Goal: Transaction & Acquisition: Subscribe to service/newsletter

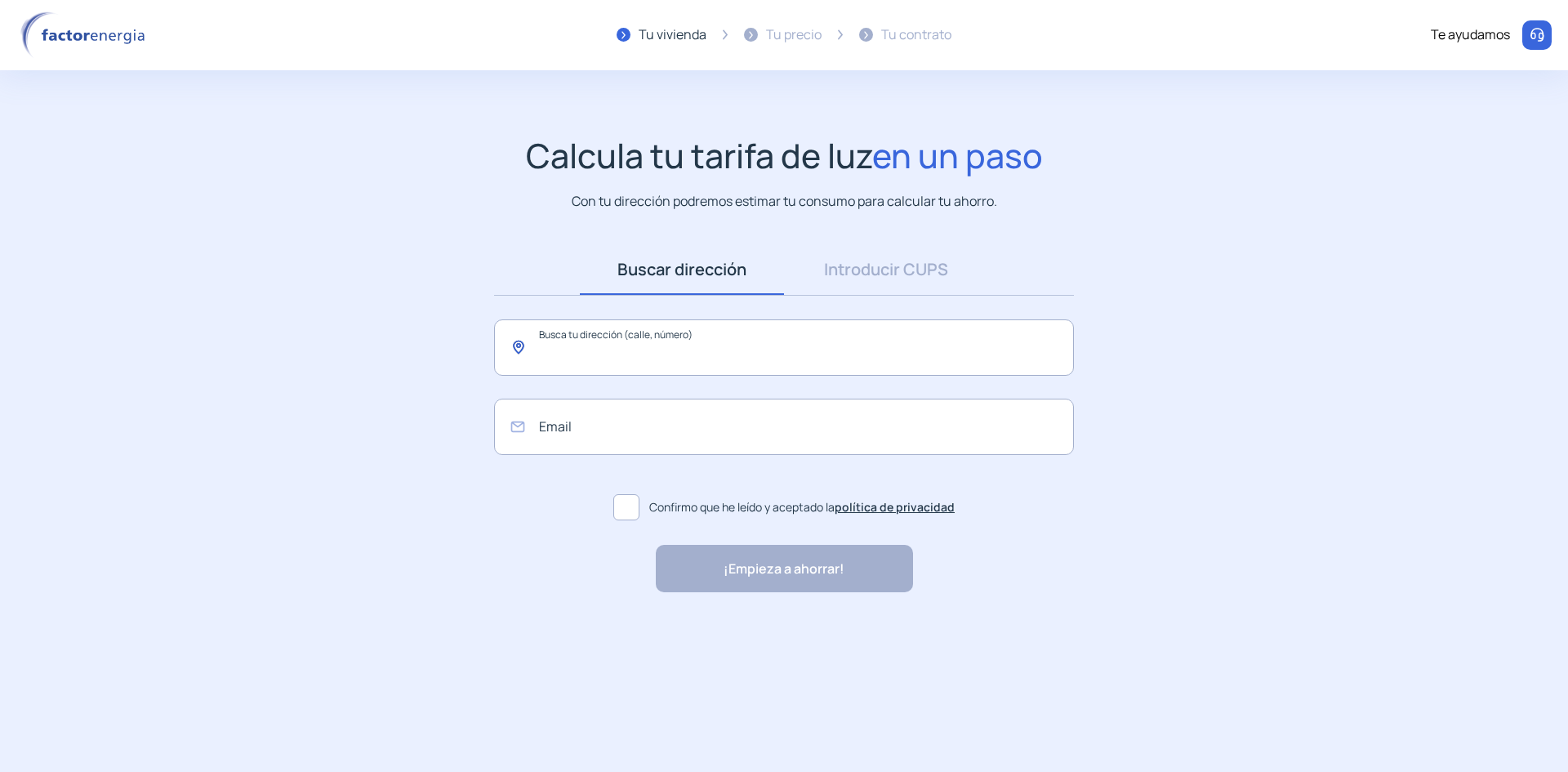
click at [587, 358] on input "text" at bounding box center [784, 347] width 580 height 57
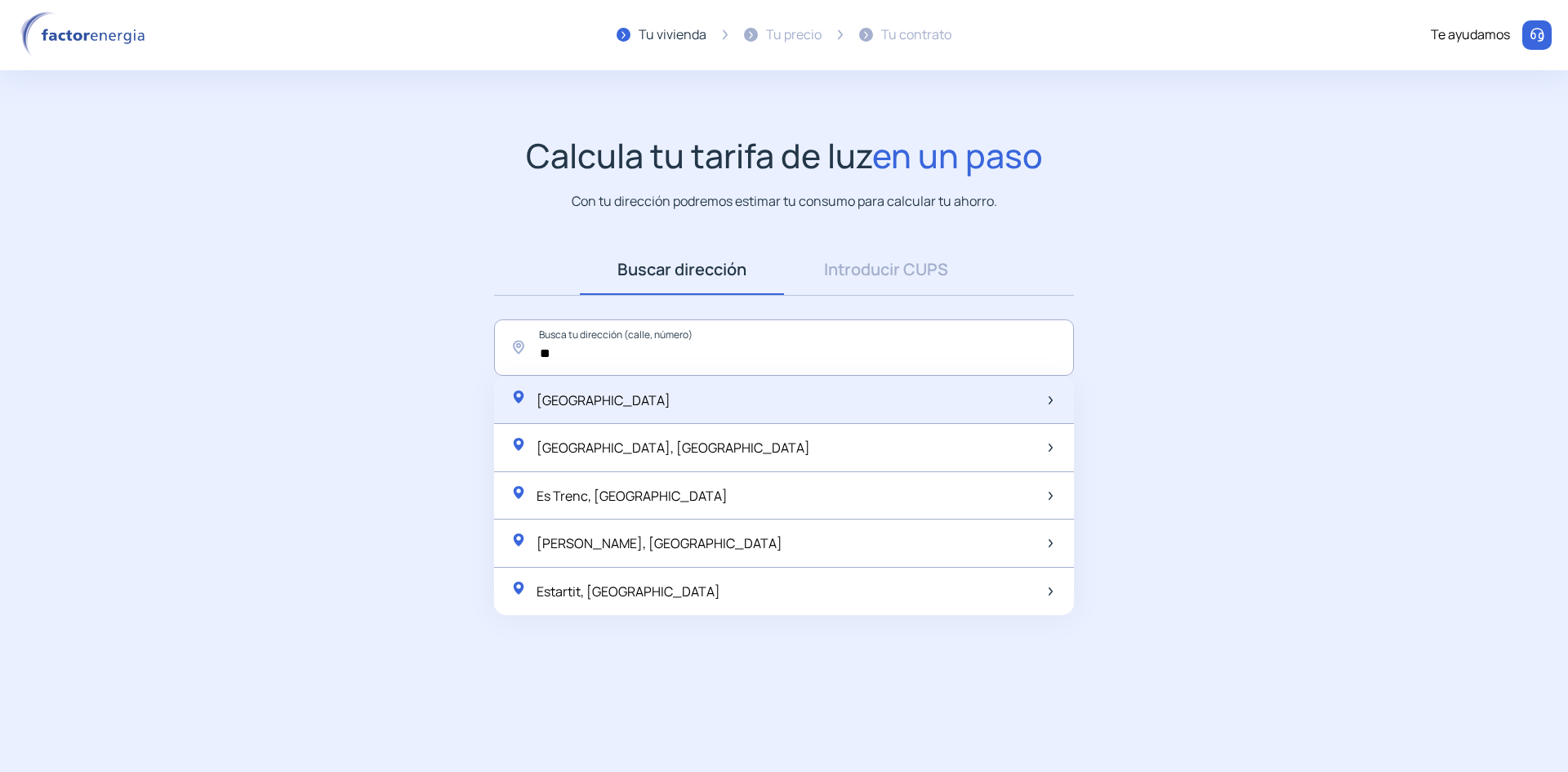
click at [579, 389] on div "[GEOGRAPHIC_DATA]" at bounding box center [590, 400] width 160 height 23
type input "******"
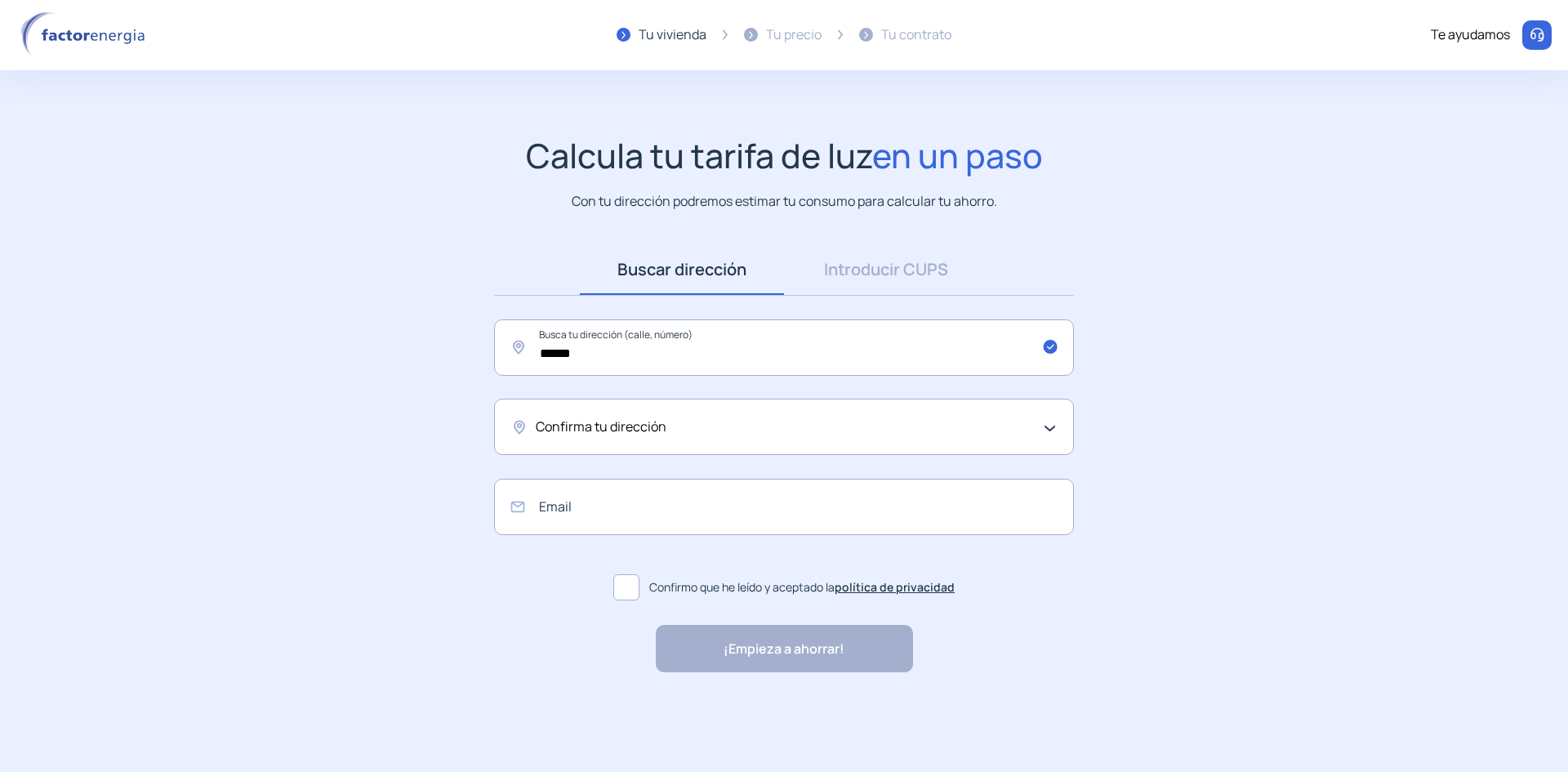
click at [588, 424] on span "Confirma tu dirección" at bounding box center [601, 427] width 131 height 21
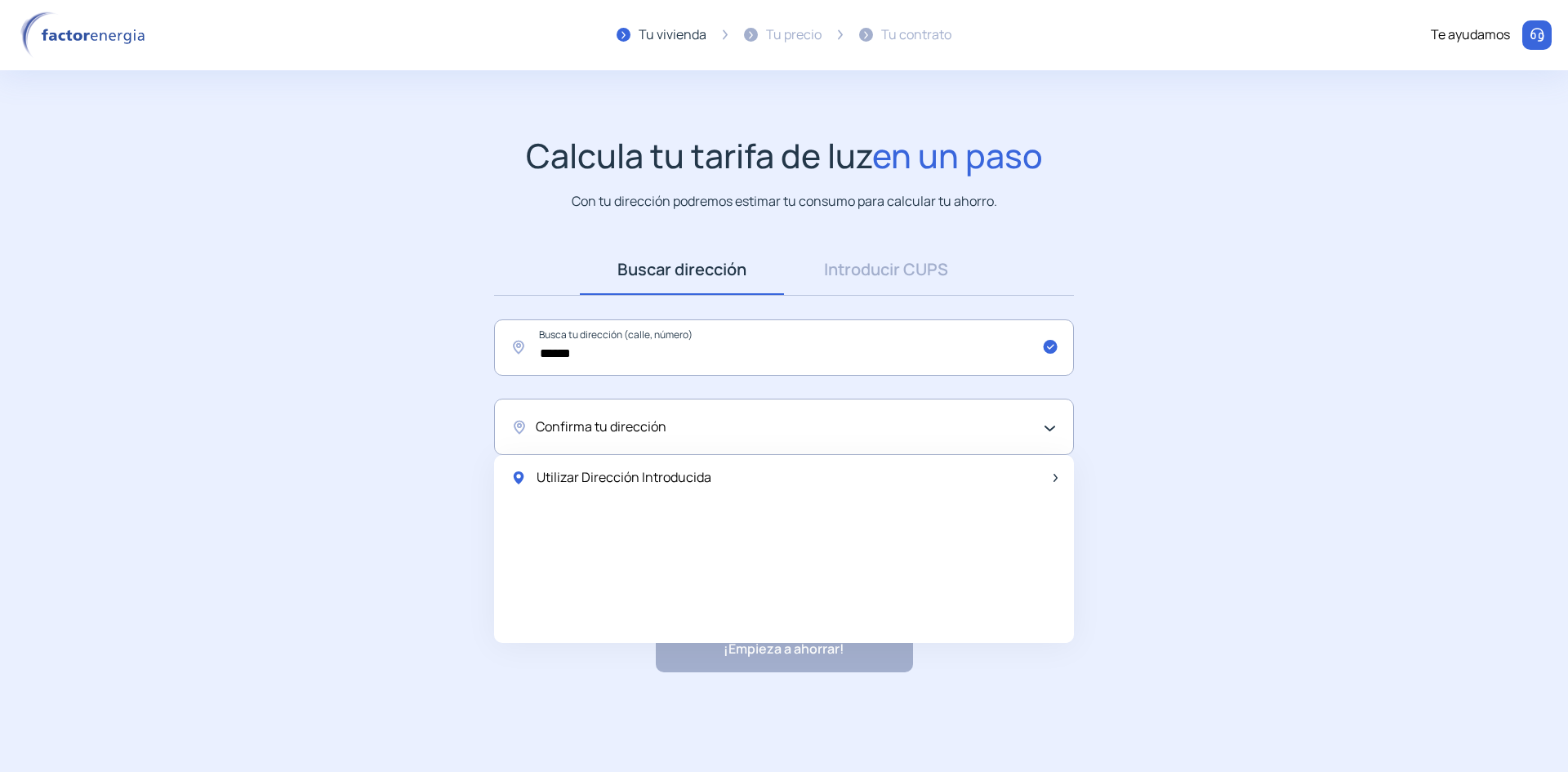
click at [588, 424] on span "Confirma tu dirección" at bounding box center [601, 427] width 131 height 21
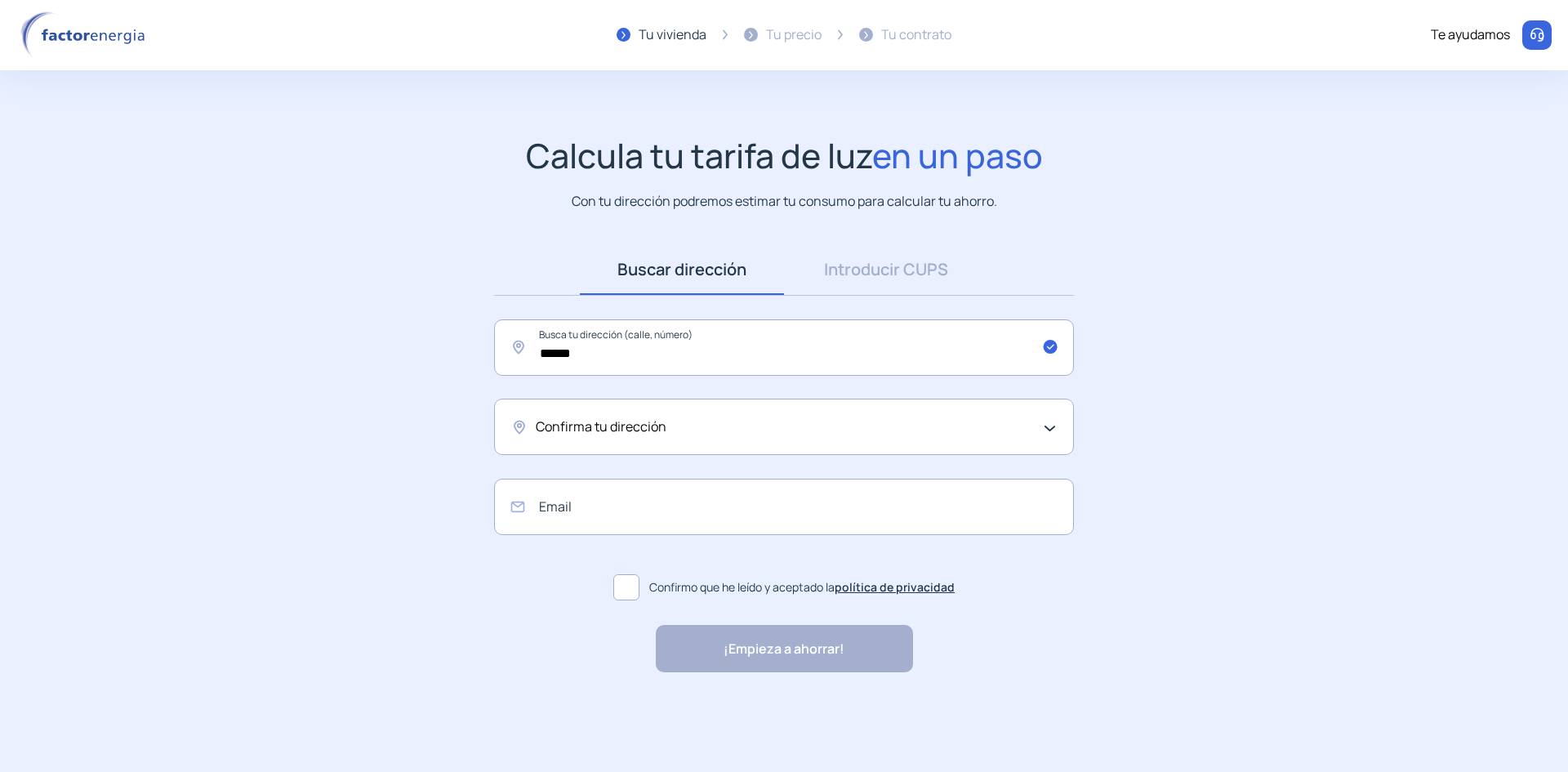
click at [629, 423] on span "Confirma tu dirección" at bounding box center [601, 427] width 131 height 21
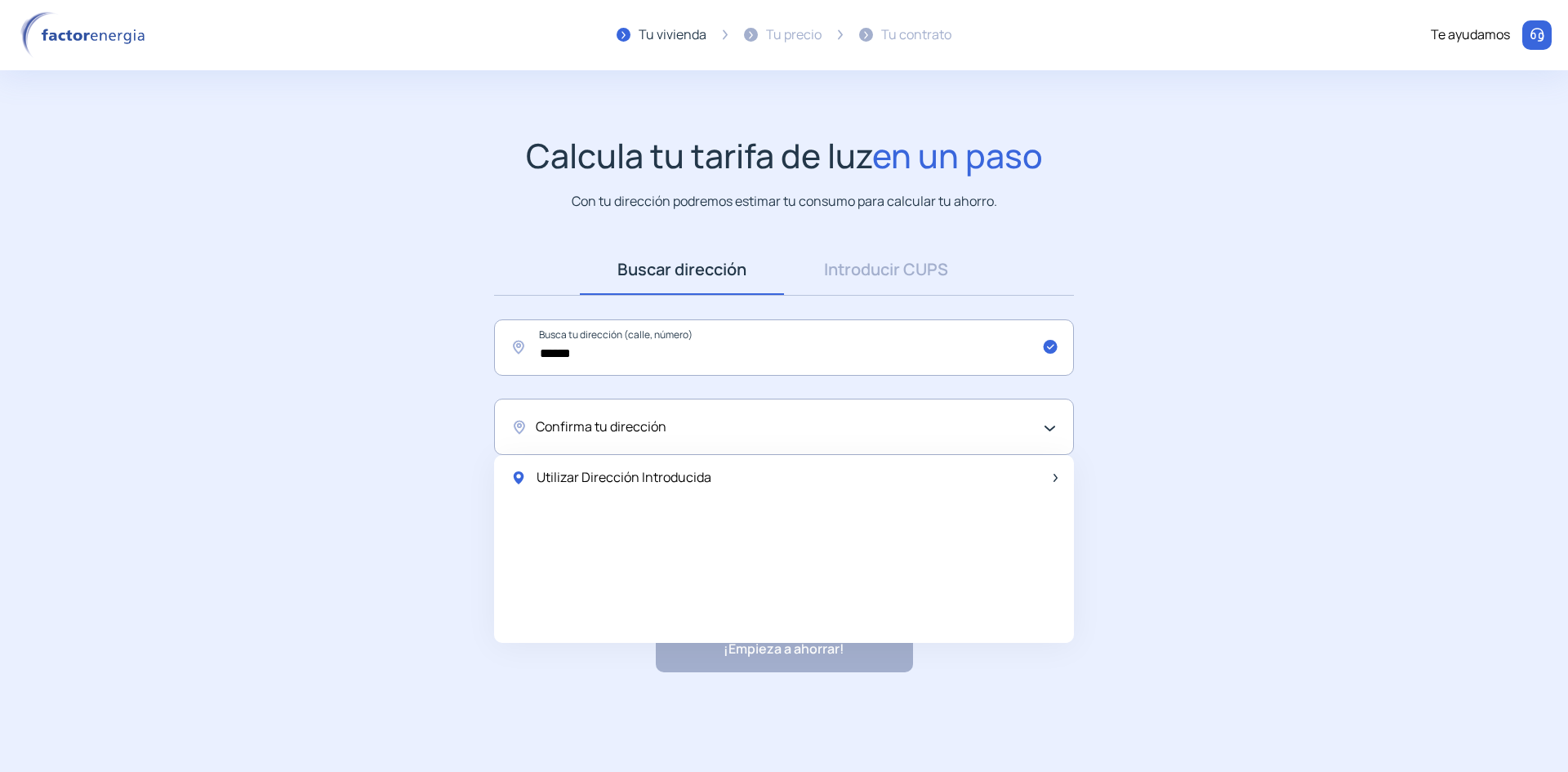
drag, startPoint x: 1047, startPoint y: 420, endPoint x: 1002, endPoint y: 434, distance: 47.1
click at [1049, 421] on div "Confirma tu dirección" at bounding box center [784, 427] width 580 height 57
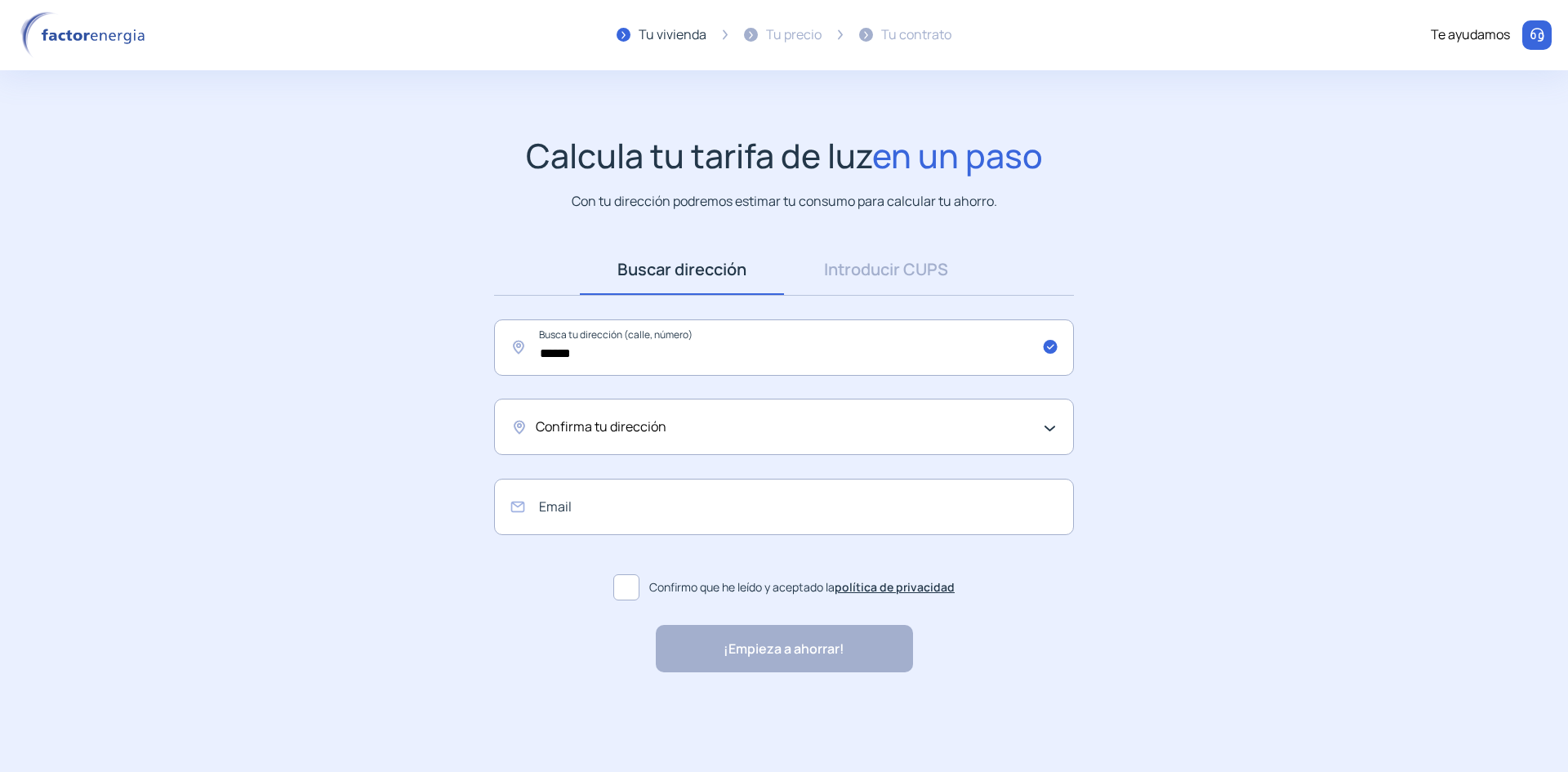
drag, startPoint x: 603, startPoint y: 420, endPoint x: 557, endPoint y: 449, distance: 54.4
click at [558, 440] on div "Confirma tu dirección" at bounding box center [784, 427] width 580 height 57
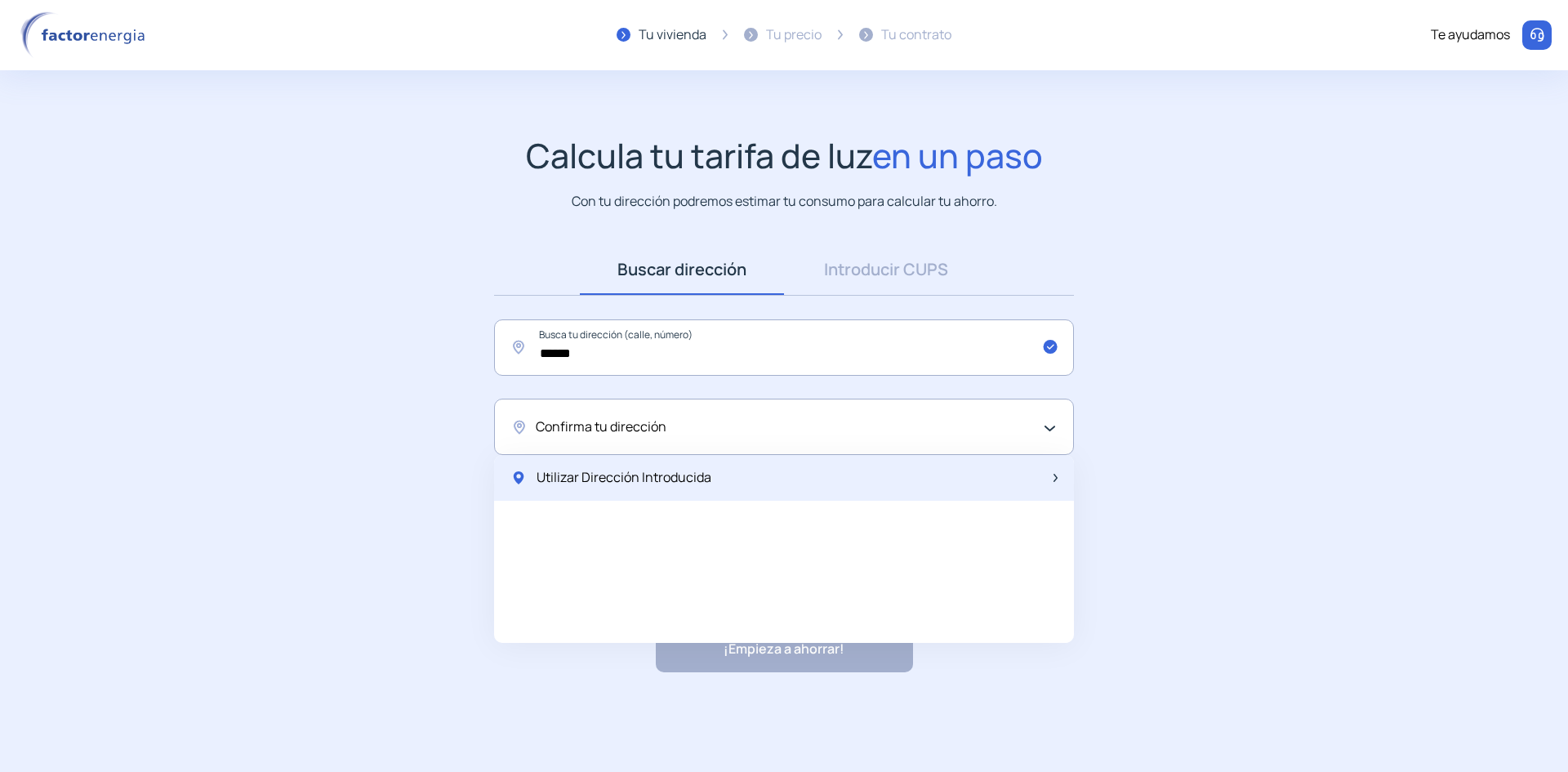
click at [576, 466] on div "Utilizar Dirección Introducida" at bounding box center [784, 477] width 580 height 45
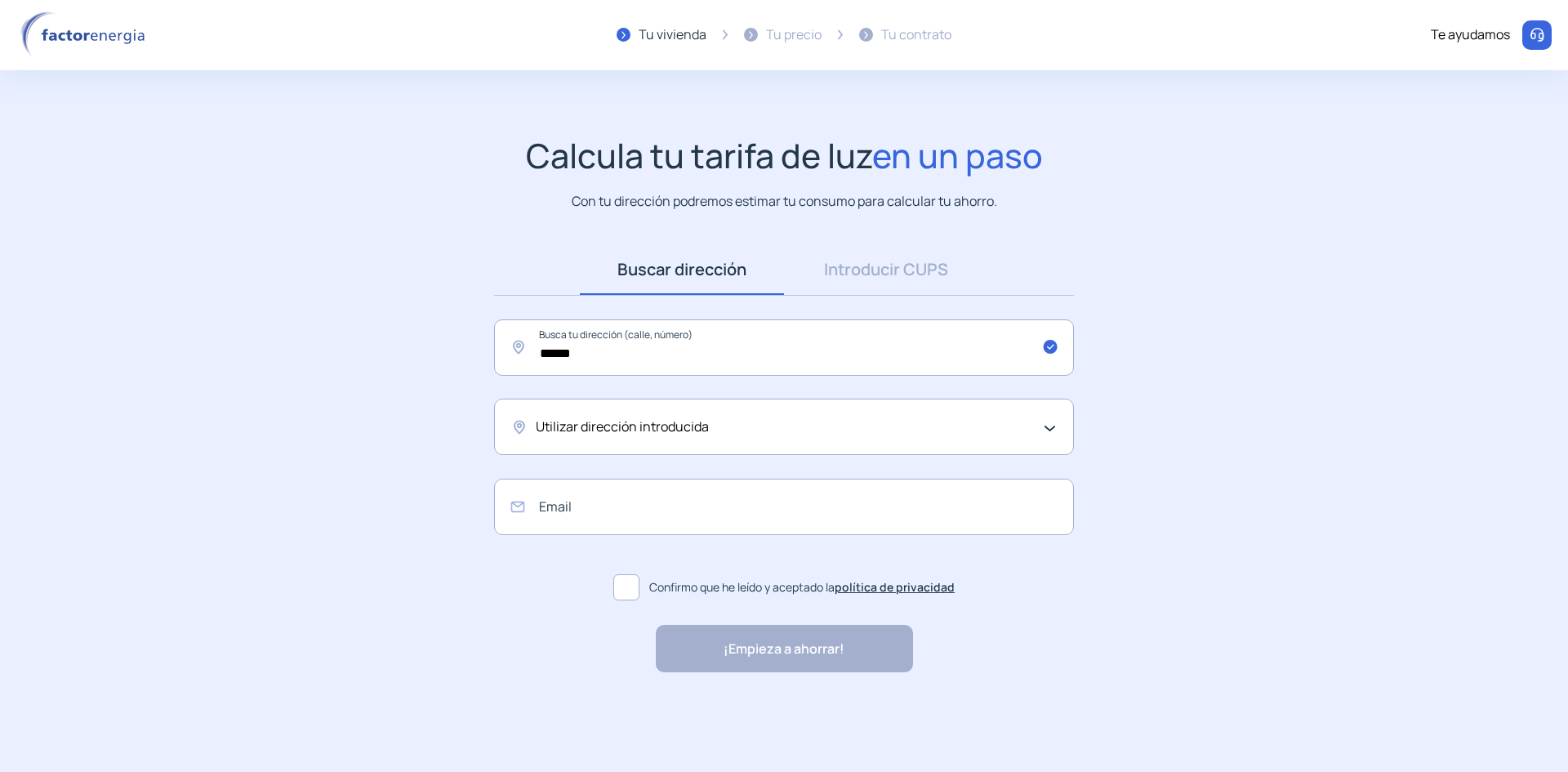
click at [733, 417] on div "Utilizar dirección introducida" at bounding box center [780, 427] width 489 height 21
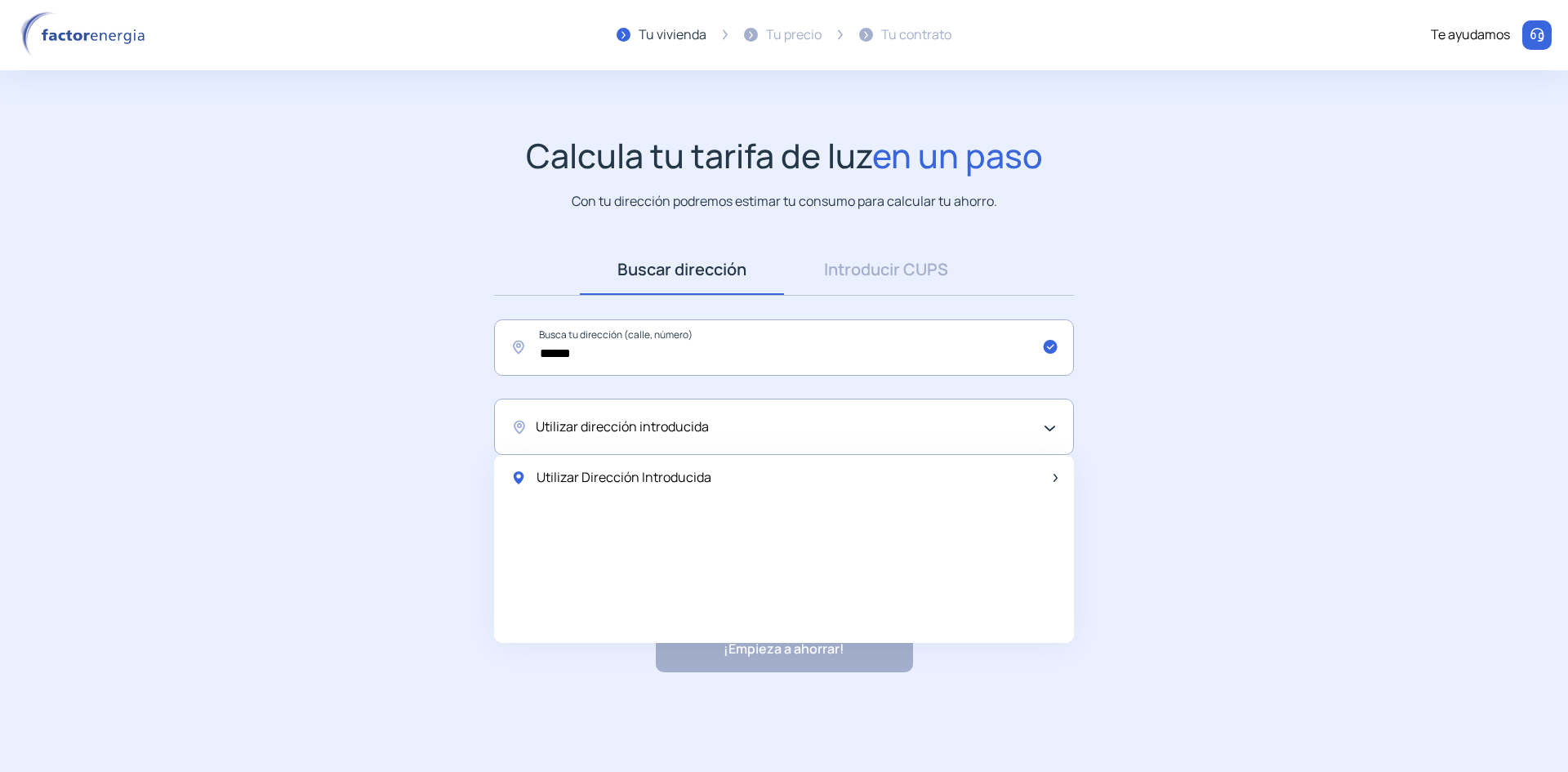
click at [508, 473] on div "Utilizar Dirección Introducida" at bounding box center [784, 477] width 580 height 45
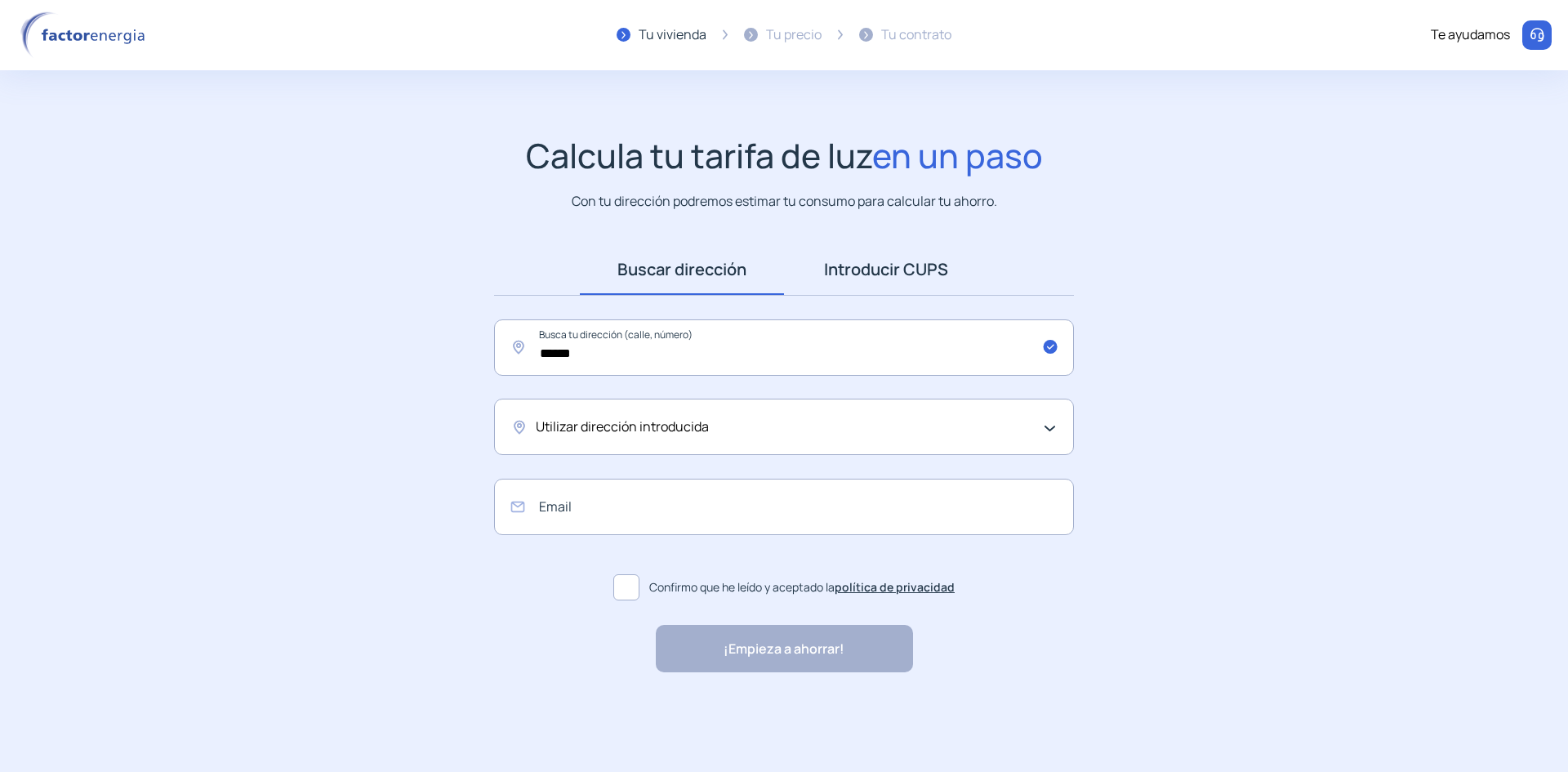
click at [852, 274] on link "Introducir CUPS" at bounding box center [887, 270] width 204 height 51
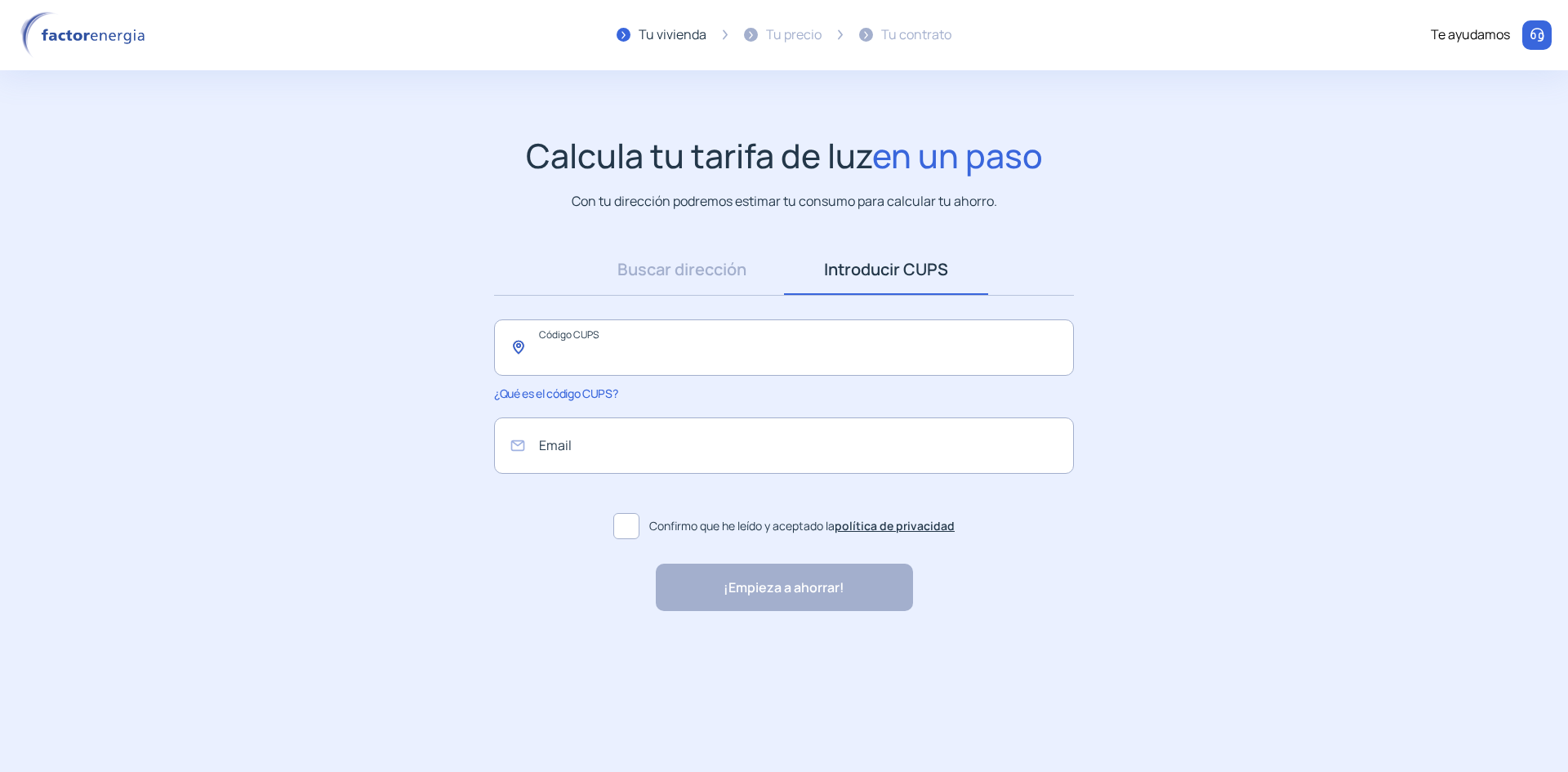
click at [764, 344] on input "text" at bounding box center [784, 347] width 580 height 57
type input "*"
type input "**********"
click at [663, 453] on input "email" at bounding box center [784, 445] width 580 height 57
type input "**********"
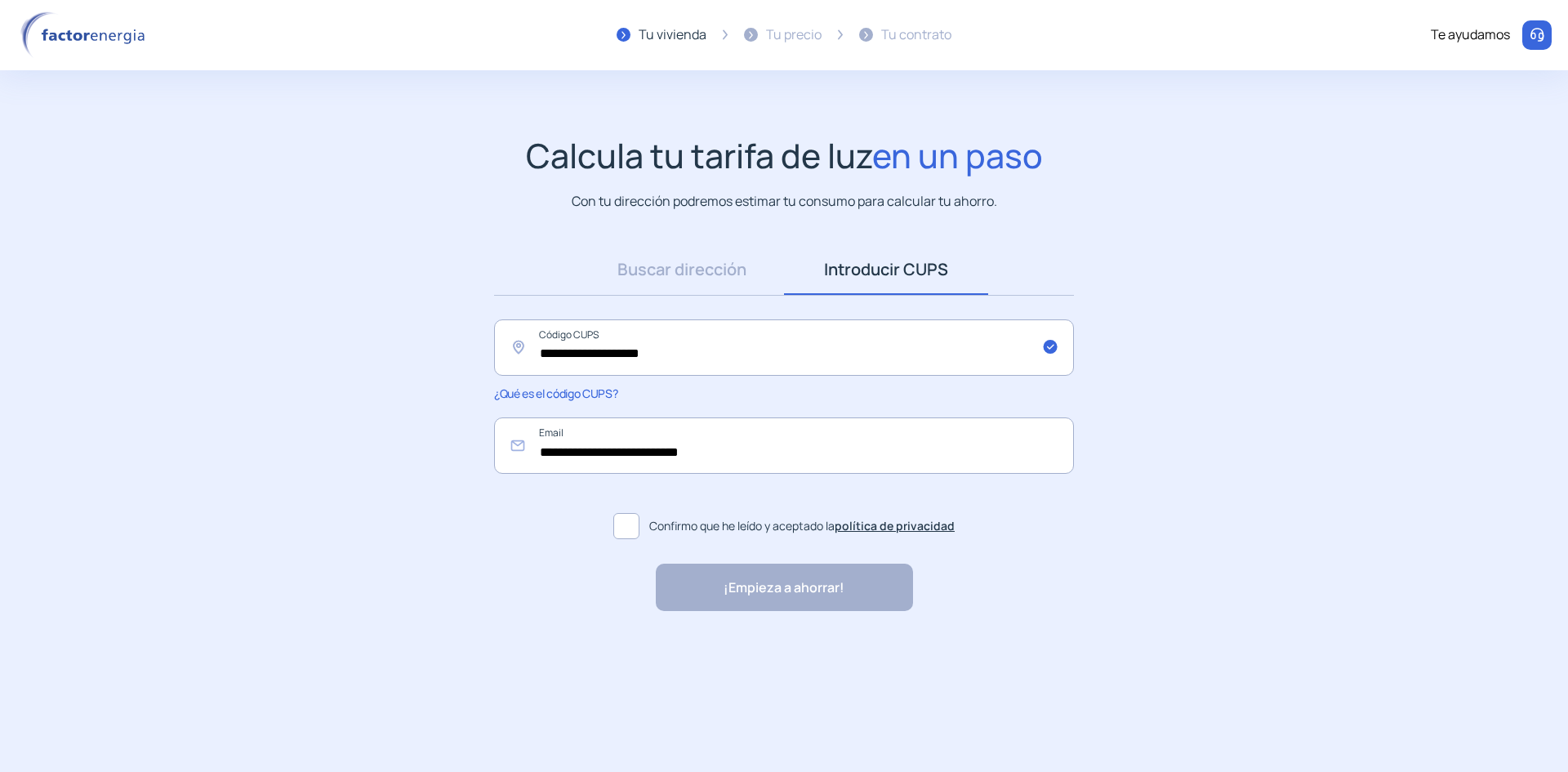
click at [617, 528] on span at bounding box center [627, 526] width 26 height 26
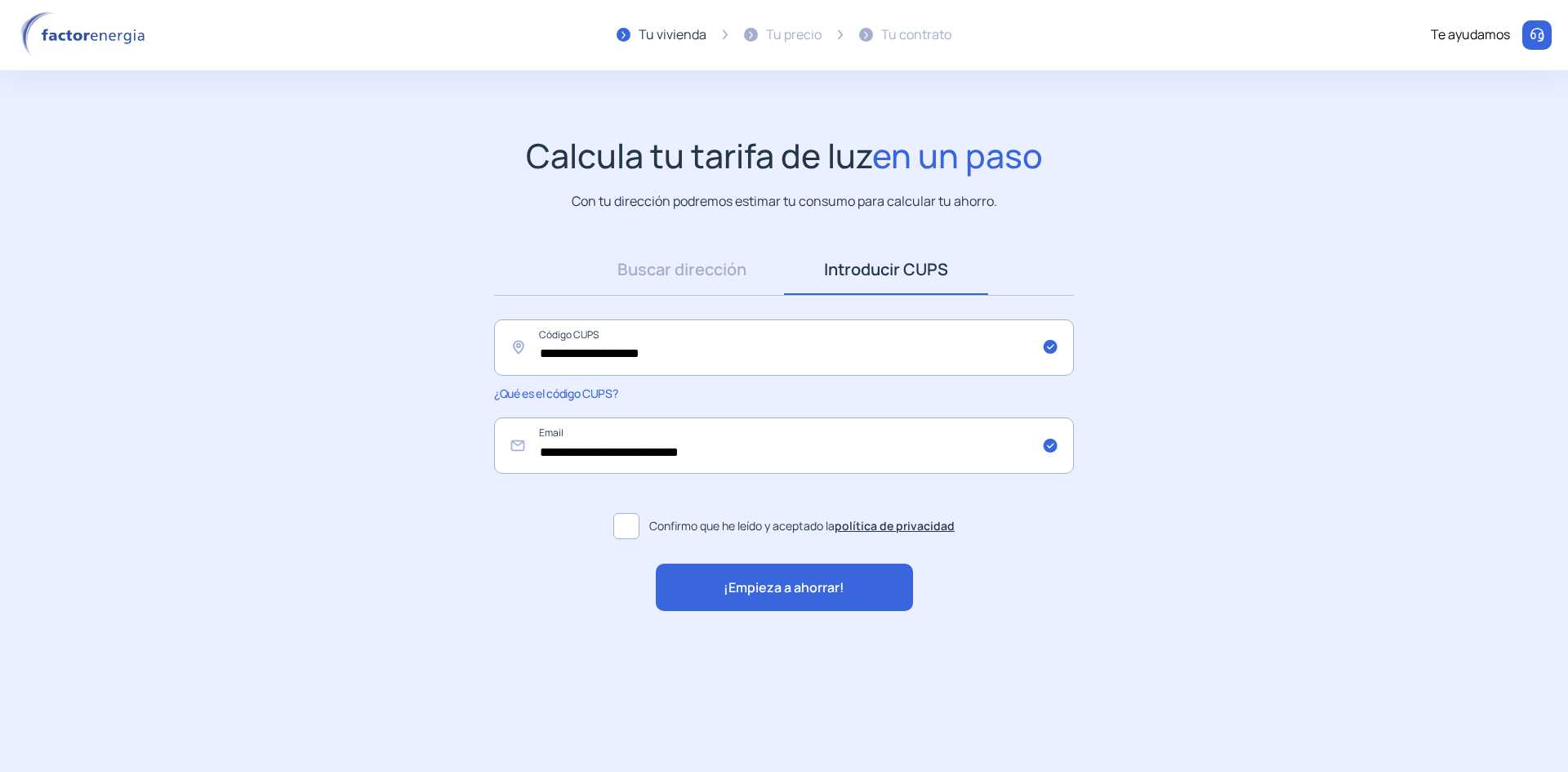
click at [751, 580] on span "¡Empieza a ahorrar!" at bounding box center [784, 588] width 121 height 21
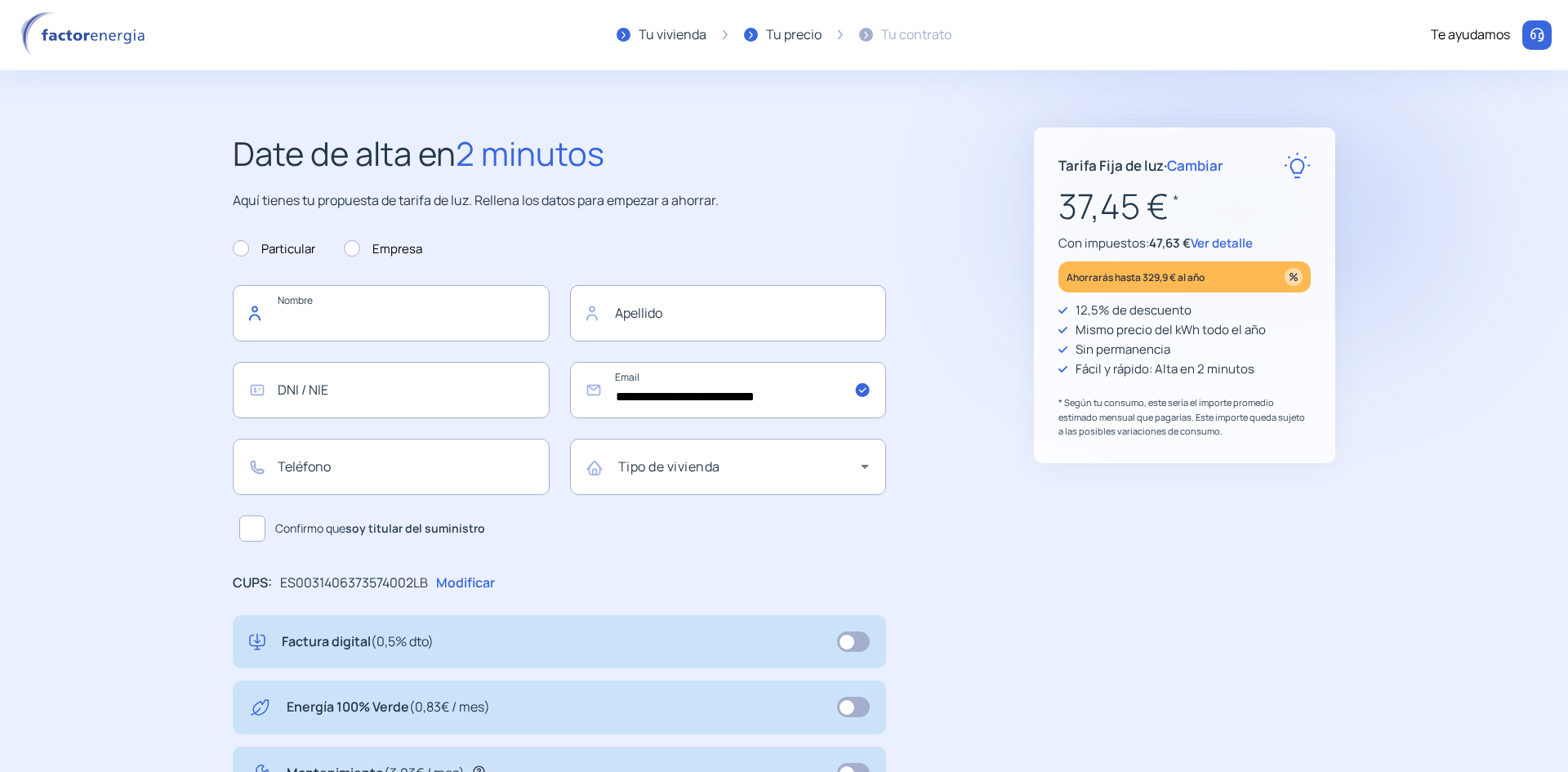
click at [342, 311] on input "text" at bounding box center [391, 313] width 317 height 57
type input "******"
type input "**********"
type input "*********"
click at [341, 385] on input "text" at bounding box center [391, 390] width 317 height 57
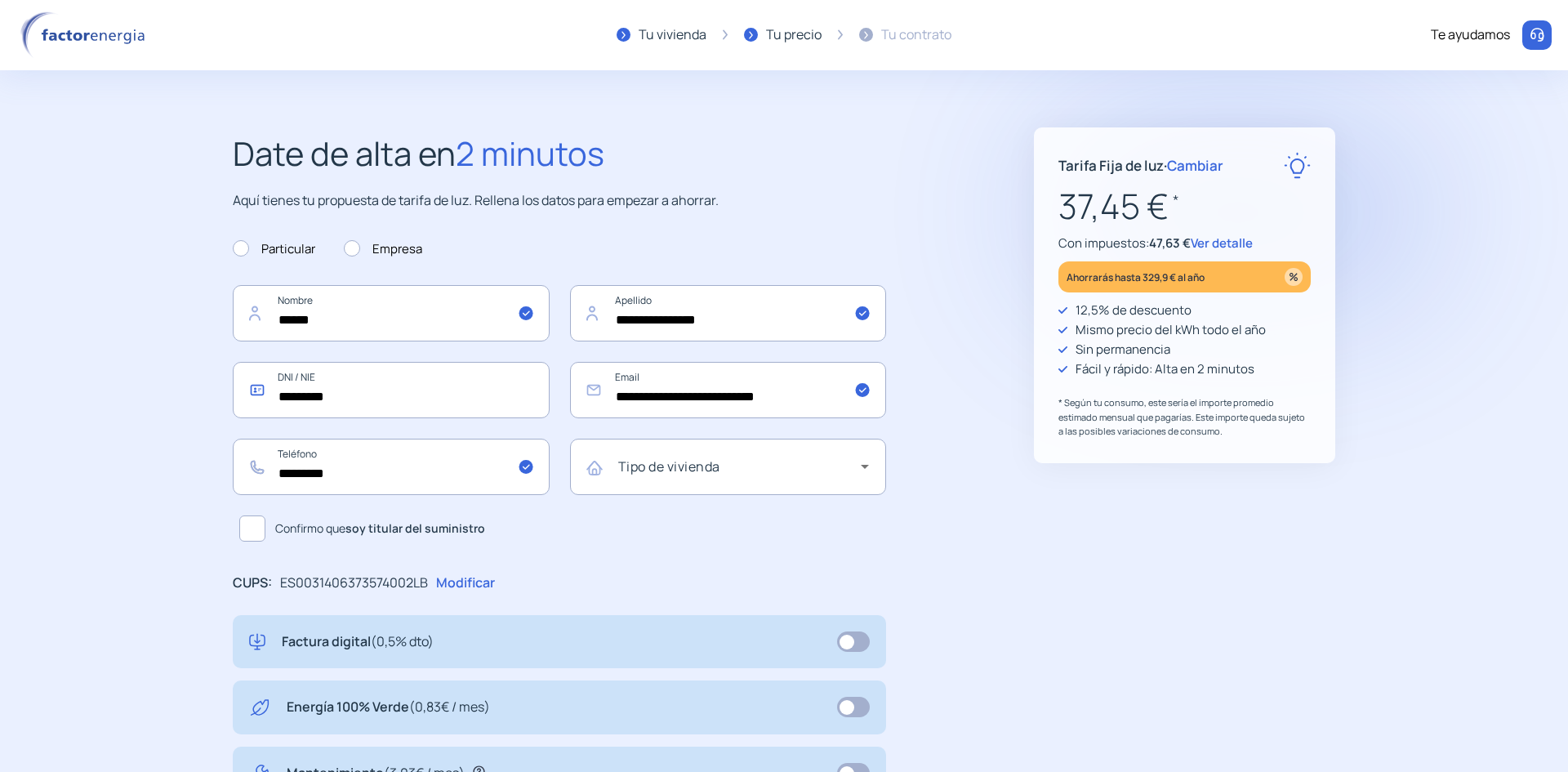
type input "*********"
click at [253, 524] on span at bounding box center [252, 529] width 26 height 26
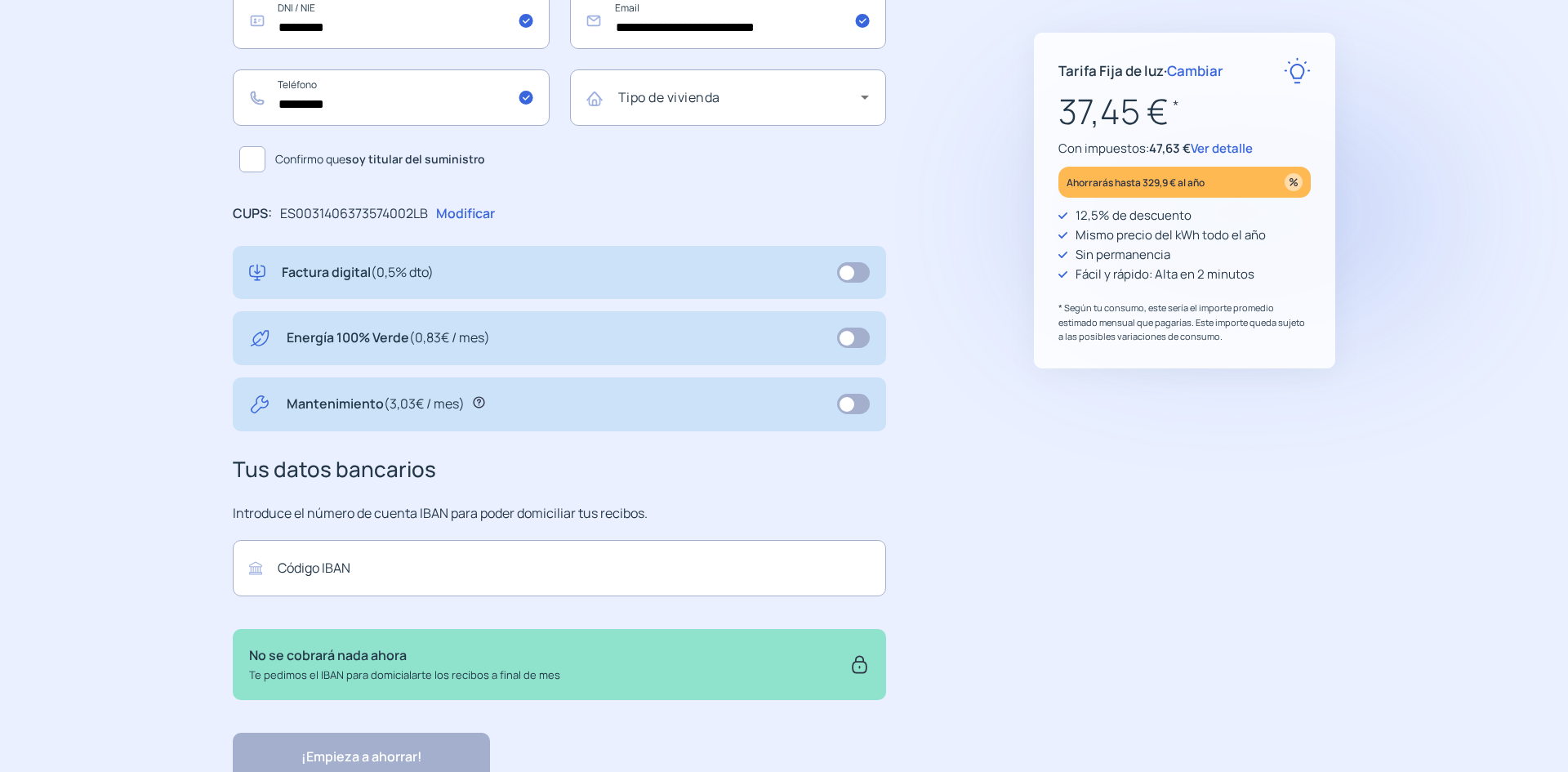
scroll to position [408, 0]
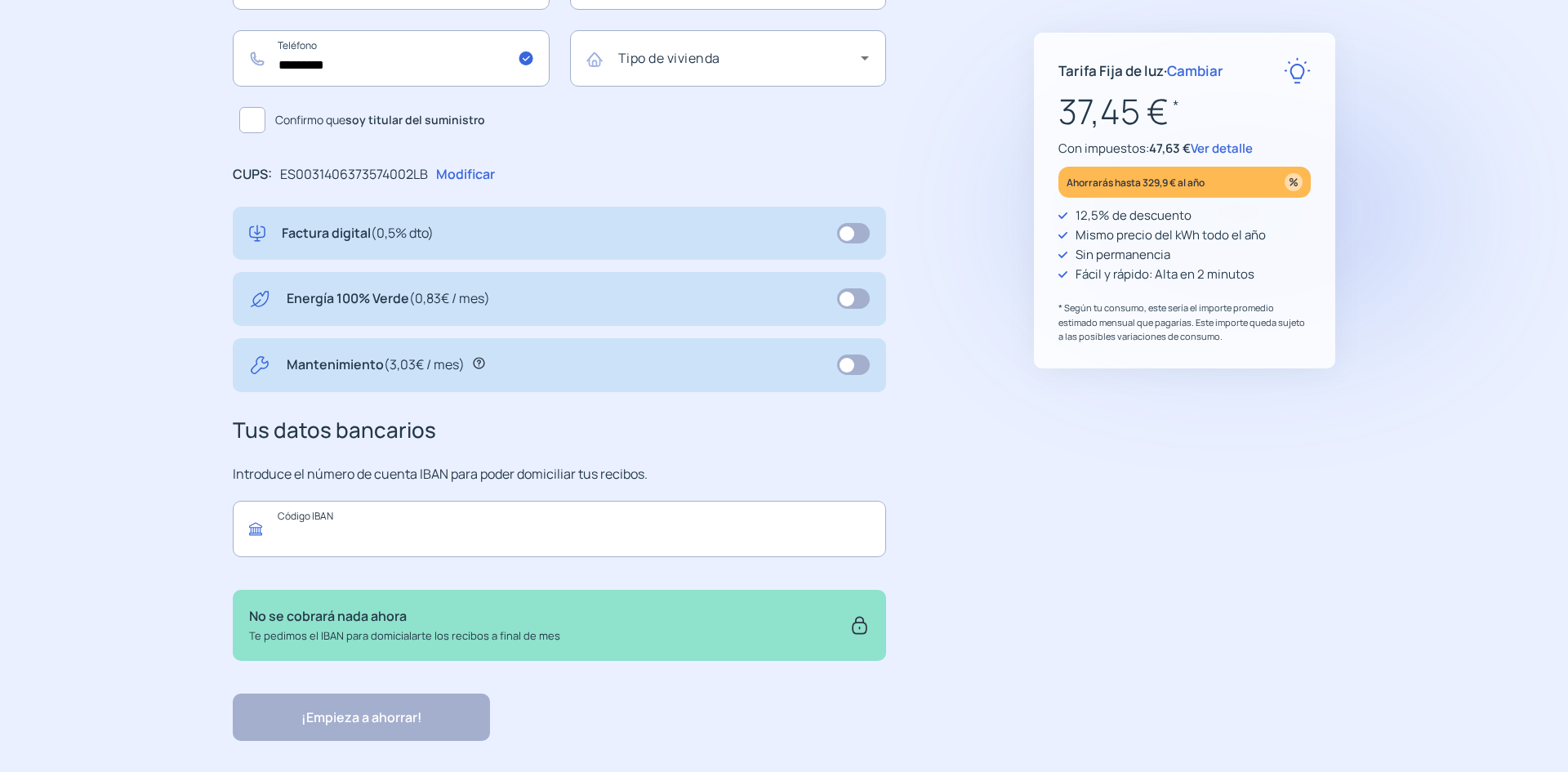
click at [522, 541] on input "text" at bounding box center [559, 529] width 654 height 57
type input "**********"
click at [338, 702] on div "¡Empieza a ahorrar! "Excelente servicio y atención al cliente" "Respeto por el …" at bounding box center [559, 717] width 654 height 47
click at [337, 712] on div "¡Empieza a ahorrar! "Excelente servicio y atención al cliente" "Respeto por el …" at bounding box center [559, 717] width 654 height 47
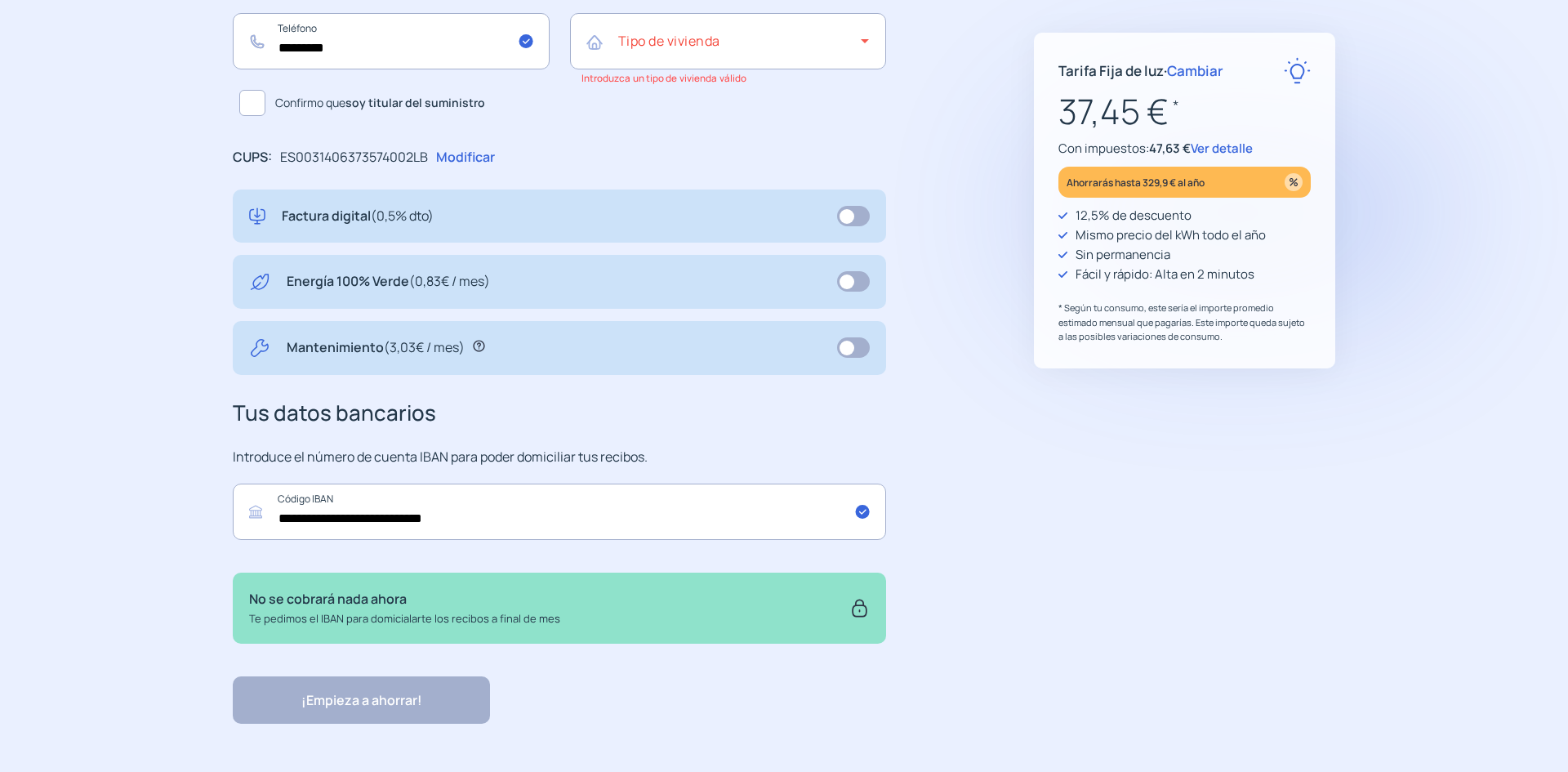
scroll to position [434, 0]
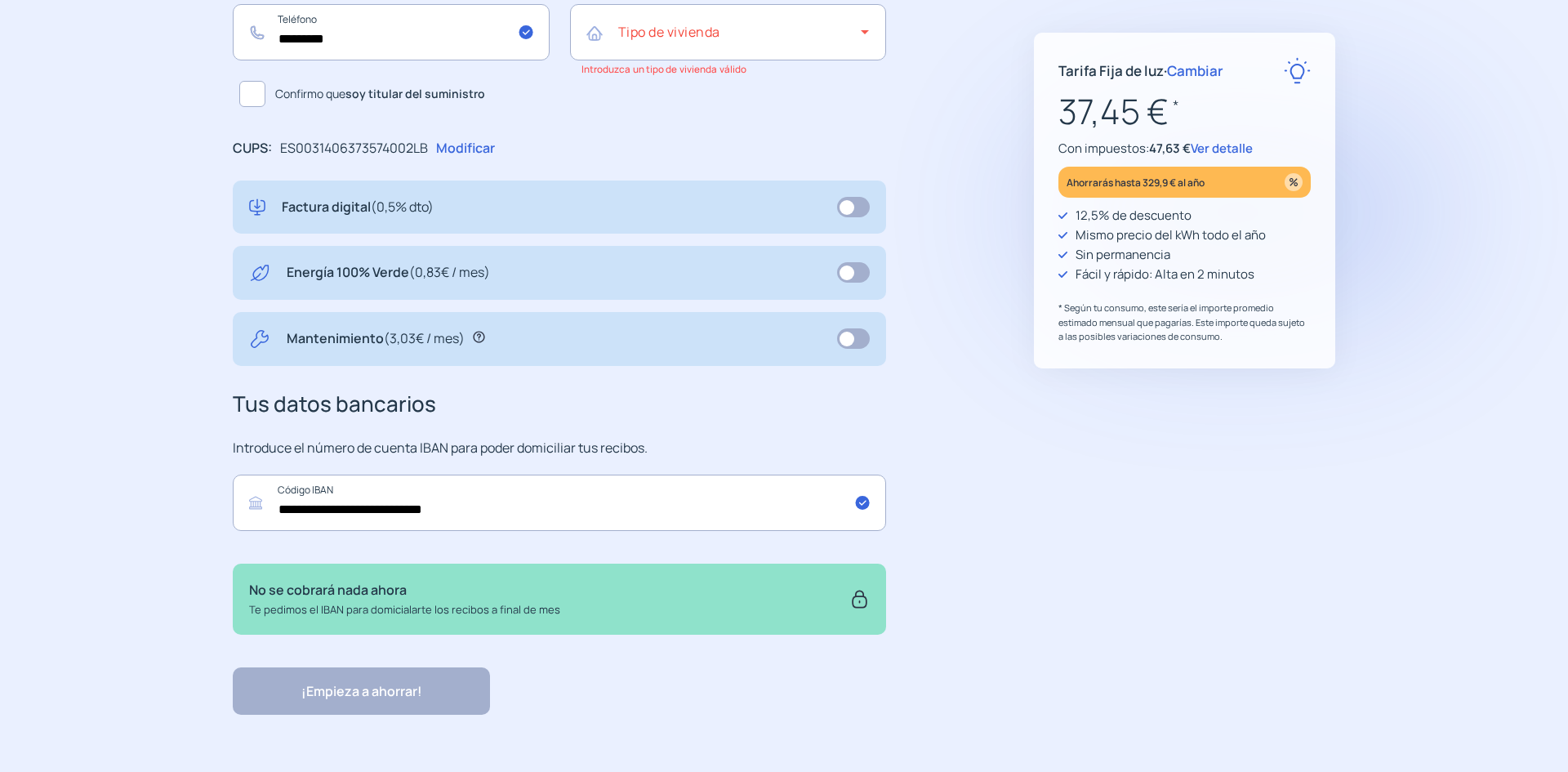
click at [326, 592] on p "No se cobrará nada ahora" at bounding box center [404, 591] width 312 height 21
click at [320, 692] on div "¡Empieza a ahorrar! "Excelente servicio y atención al cliente" "Respeto por el …" at bounding box center [559, 691] width 654 height 47
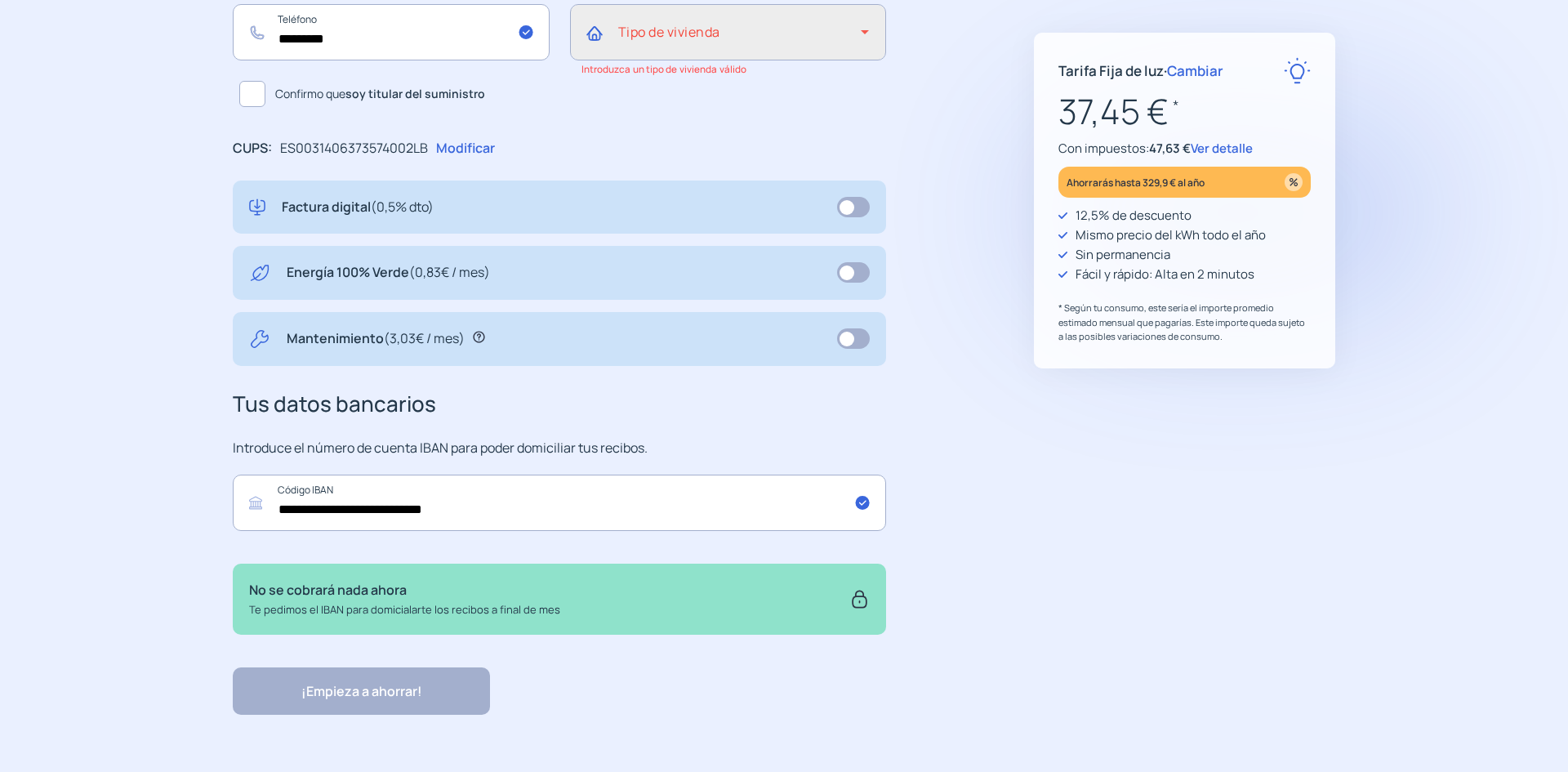
click at [666, 39] on span at bounding box center [740, 38] width 243 height 19
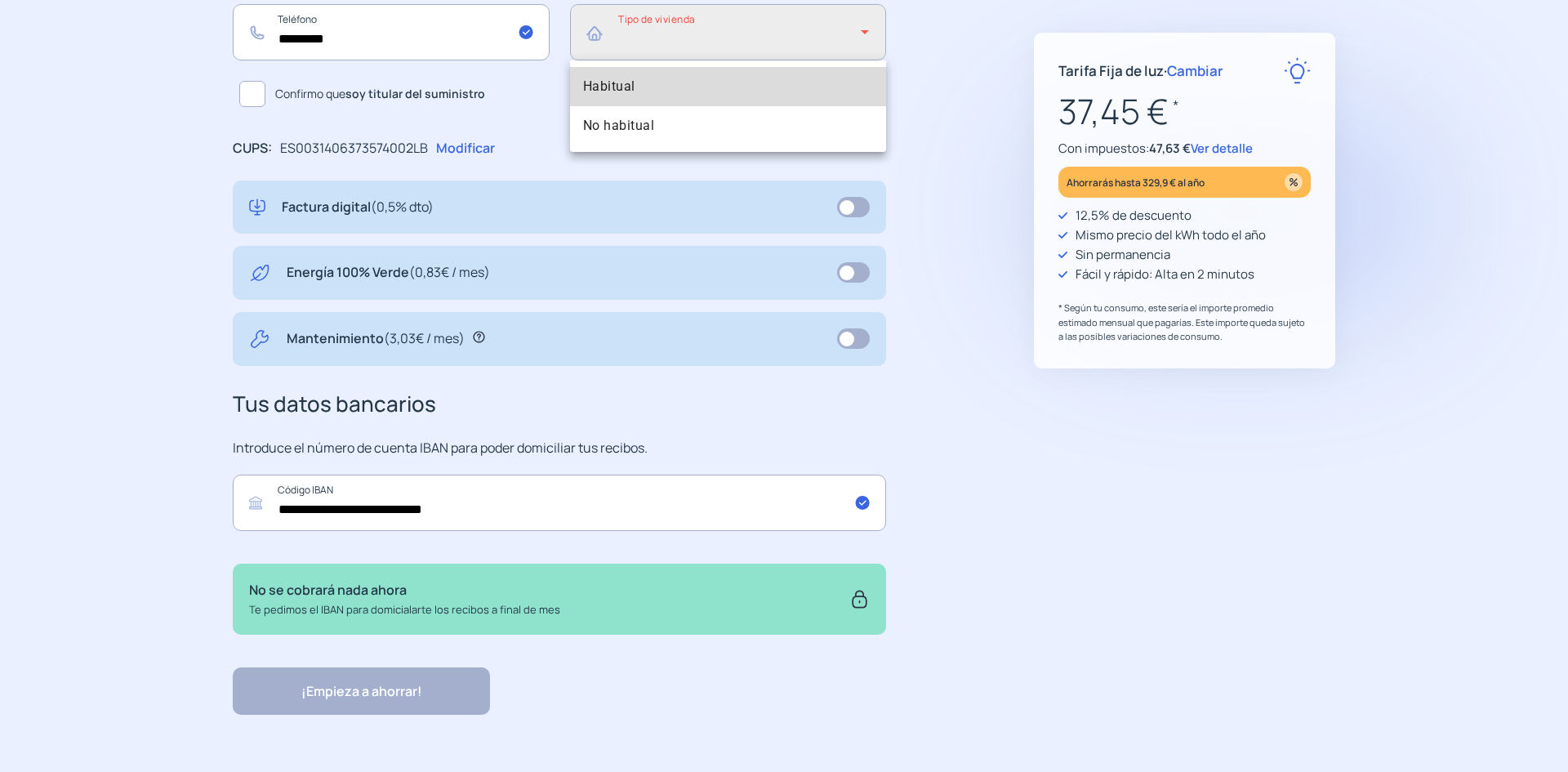
click at [611, 87] on span "Habitual" at bounding box center [609, 86] width 52 height 19
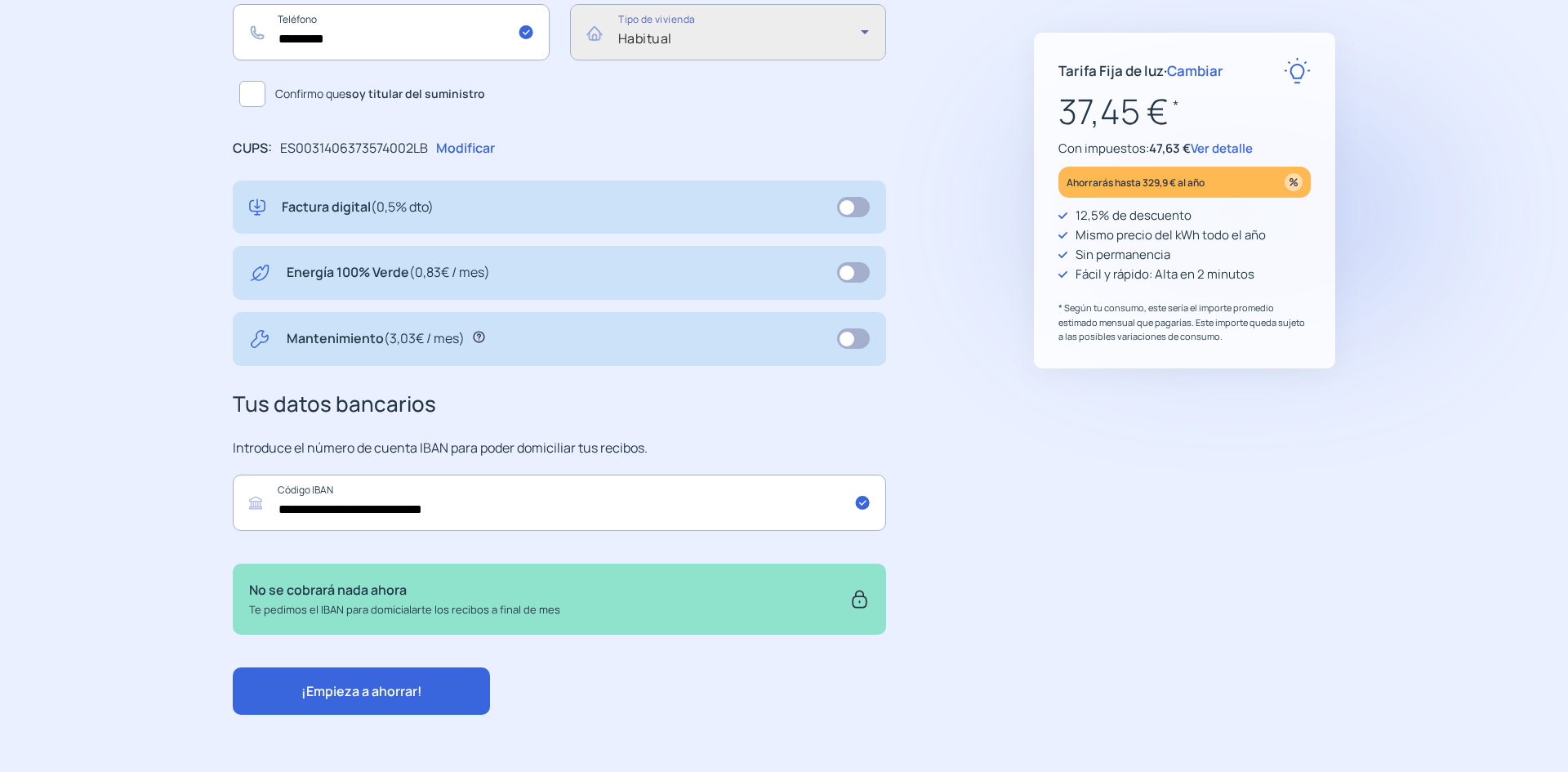
click at [336, 687] on span "¡Empieza a ahorrar!" at bounding box center [361, 691] width 121 height 18
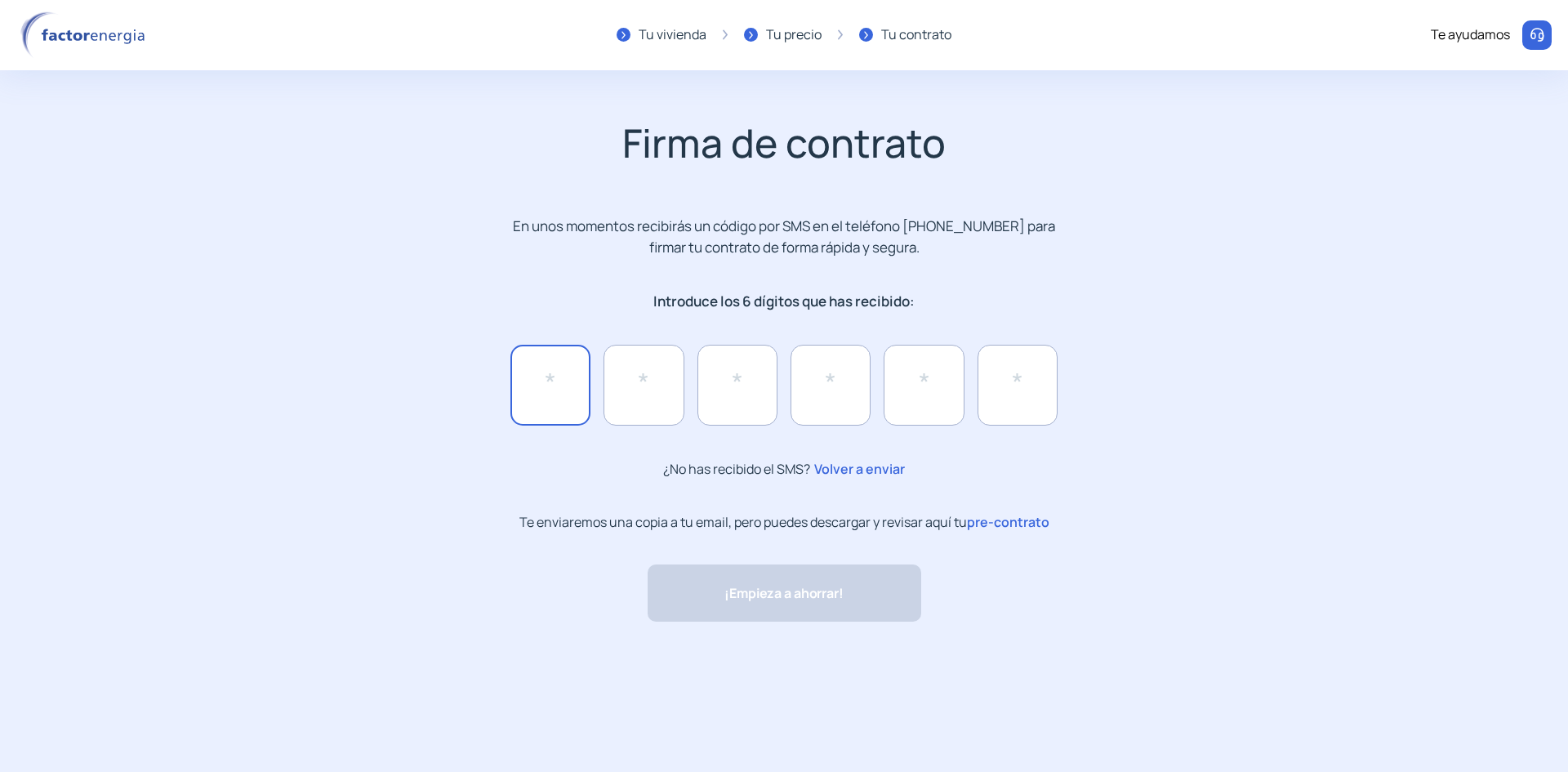
click at [540, 408] on input "text" at bounding box center [551, 385] width 80 height 80
click at [843, 468] on span "Volver a enviar" at bounding box center [858, 468] width 95 height 21
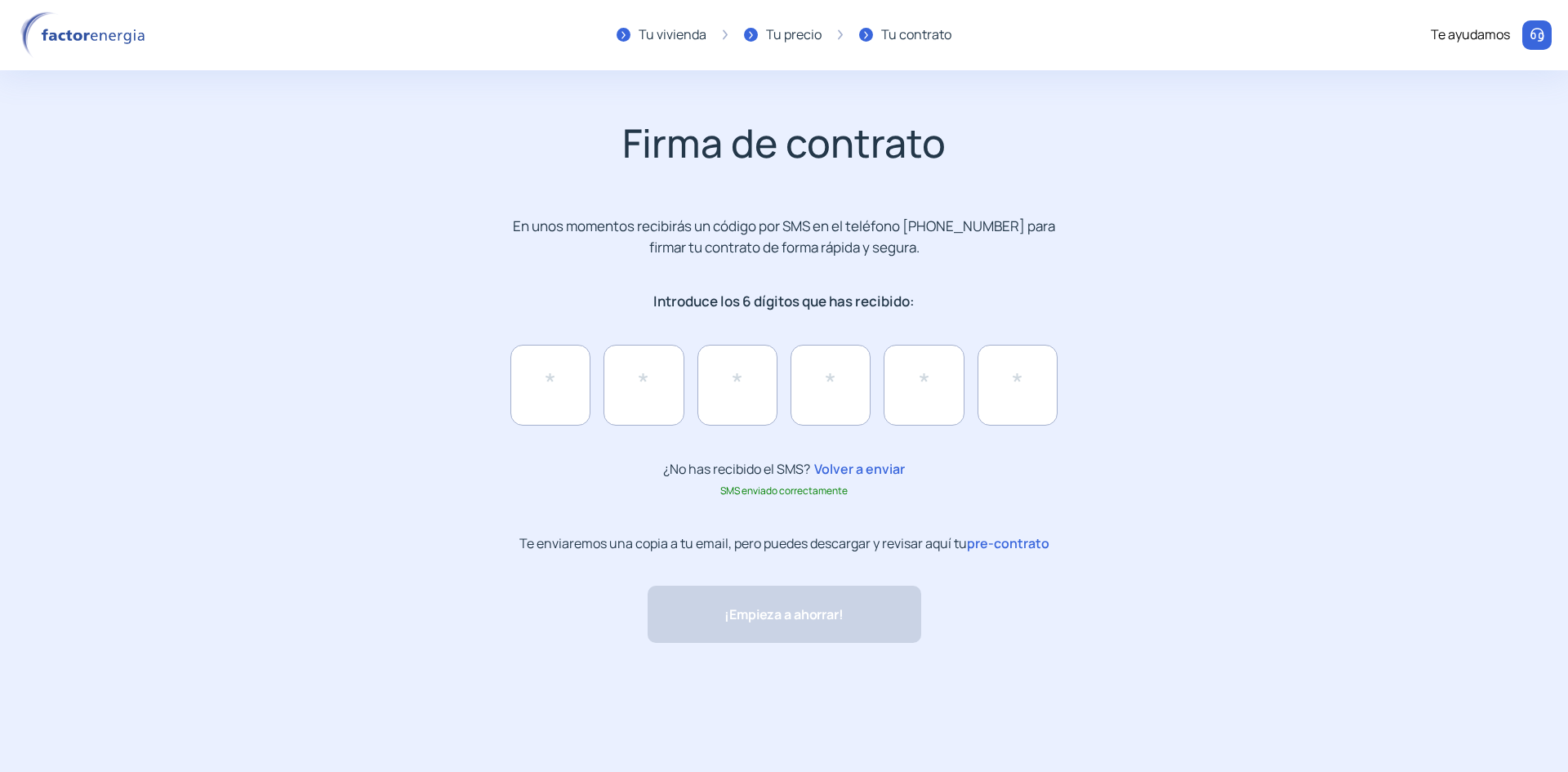
click at [851, 458] on span "Volver a enviar" at bounding box center [858, 468] width 95 height 21
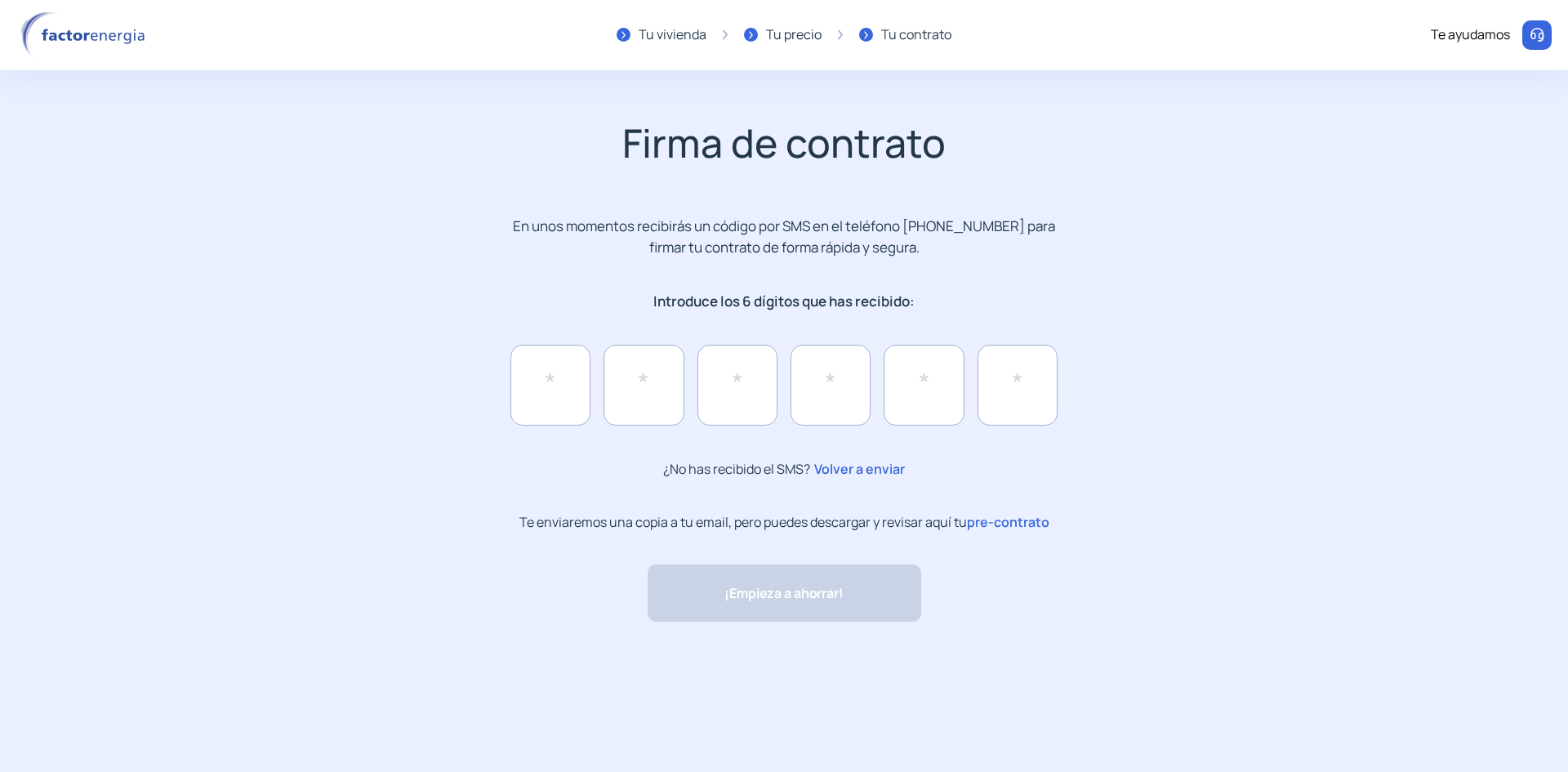
click at [904, 277] on div "Firma de contrato En unos momentos recibirás un código por SMS en el teléfono […" at bounding box center [784, 380] width 856 height 588
